Goal: Check status: Check status

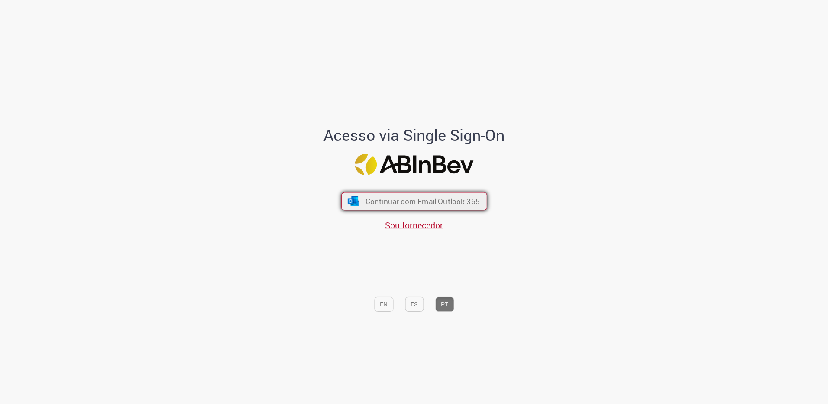
click at [444, 198] on span "Continuar com Email Outlook 365" at bounding box center [422, 201] width 114 height 10
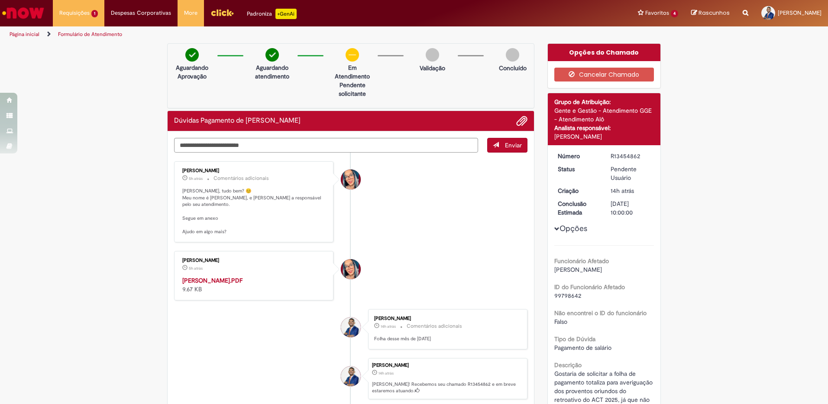
click at [214, 276] on strong "[PERSON_NAME].PDF" at bounding box center [212, 280] width 60 height 8
click at [352, 151] on textarea "Digite sua mensagem aqui..." at bounding box center [326, 145] width 304 height 15
type textarea "**********"
